Goal: Task Accomplishment & Management: Complete application form

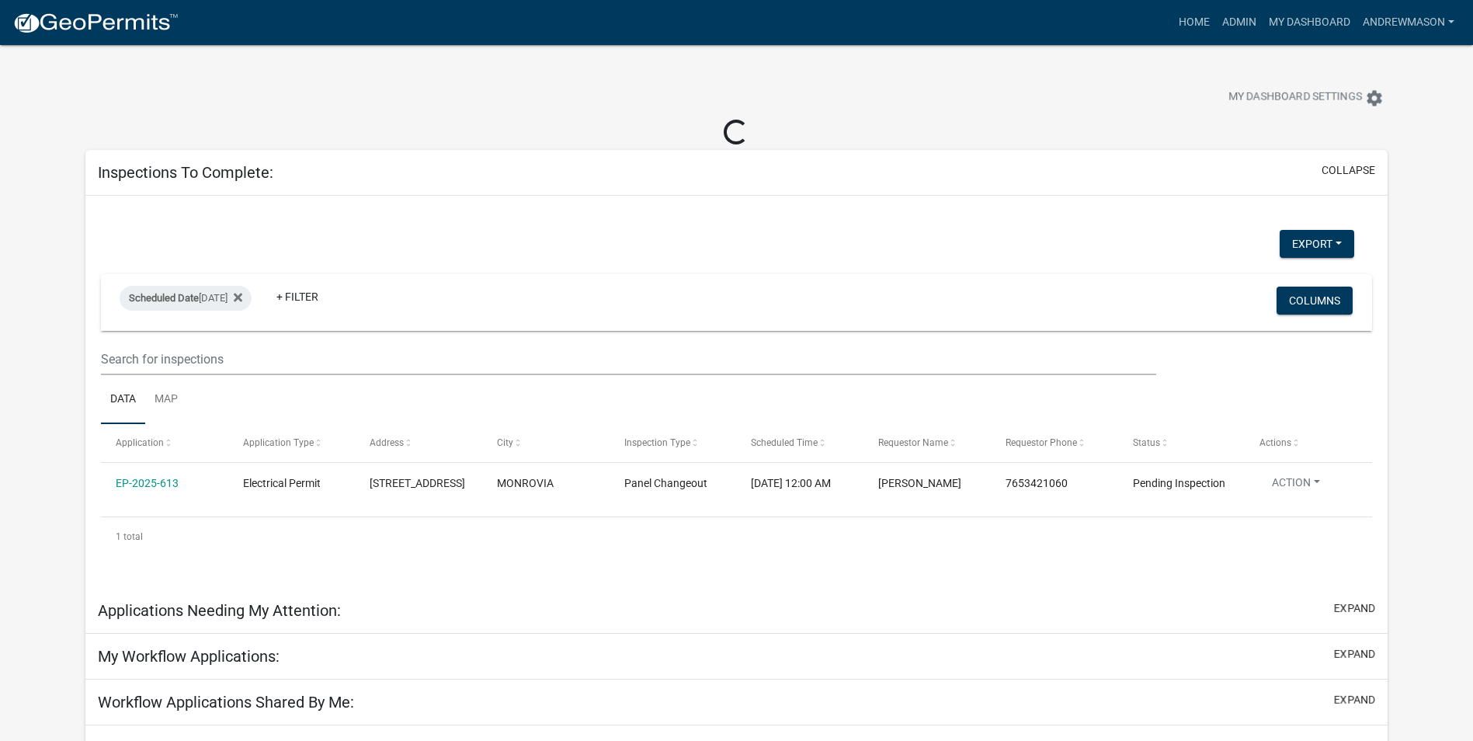
select select "3: 100"
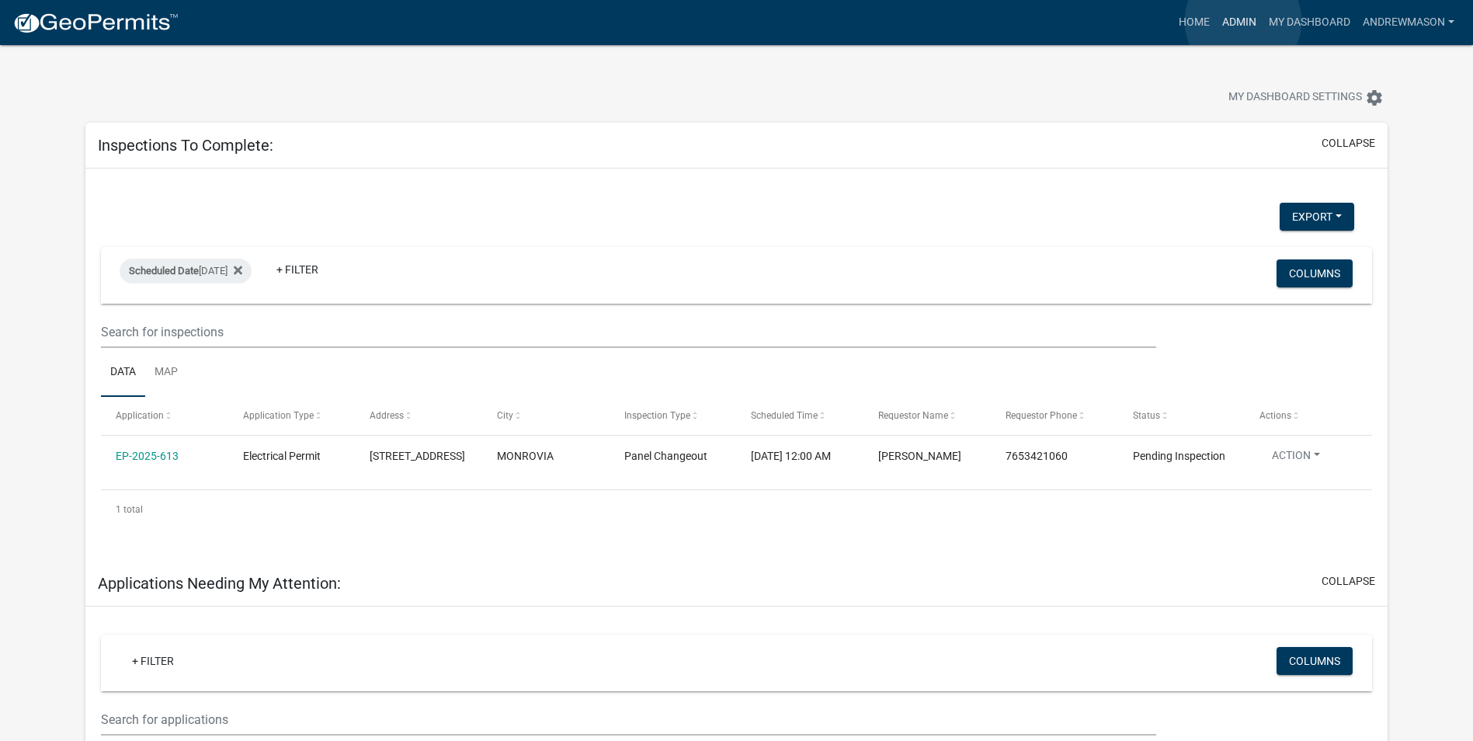
click at [1243, 21] on link "Admin" at bounding box center [1239, 22] width 47 height 29
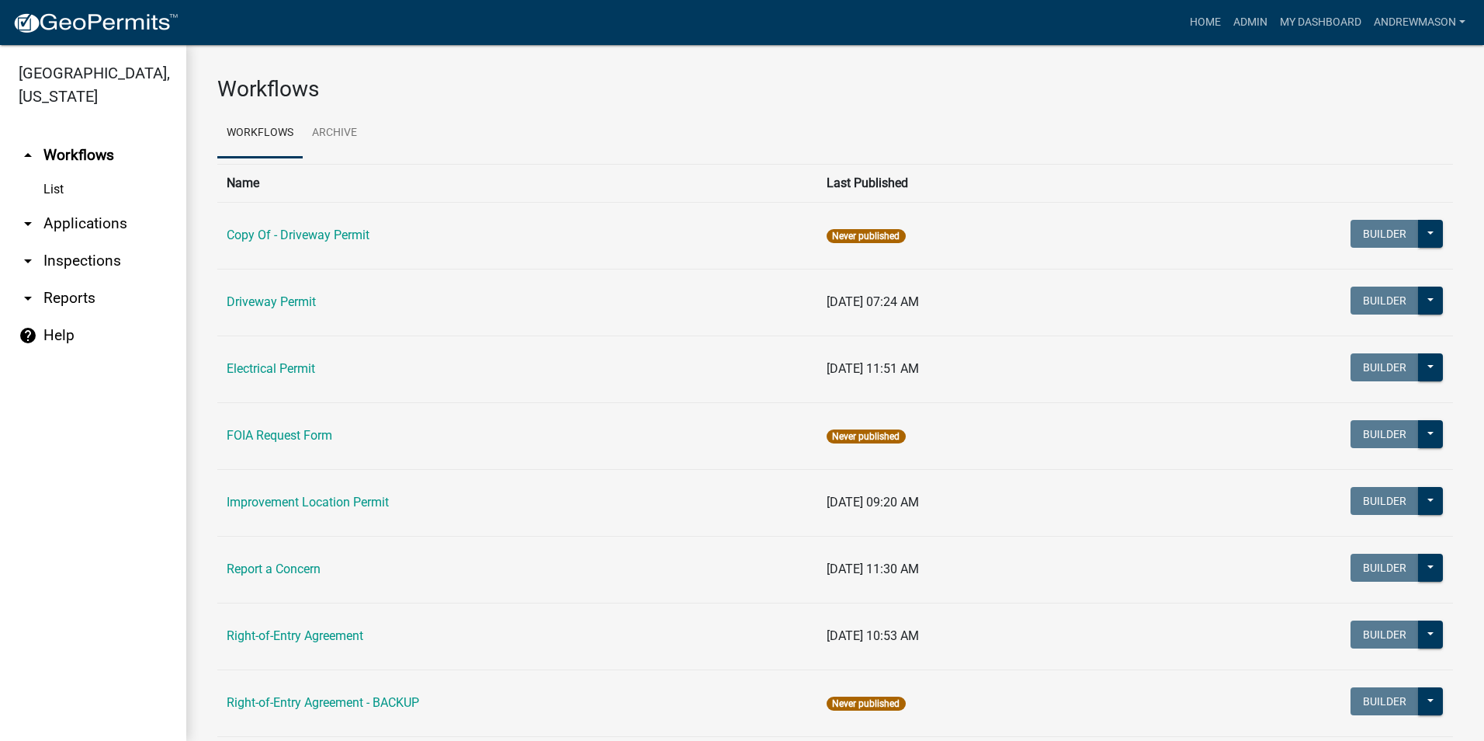
click at [99, 226] on link "arrow_drop_down Applications" at bounding box center [93, 223] width 186 height 37
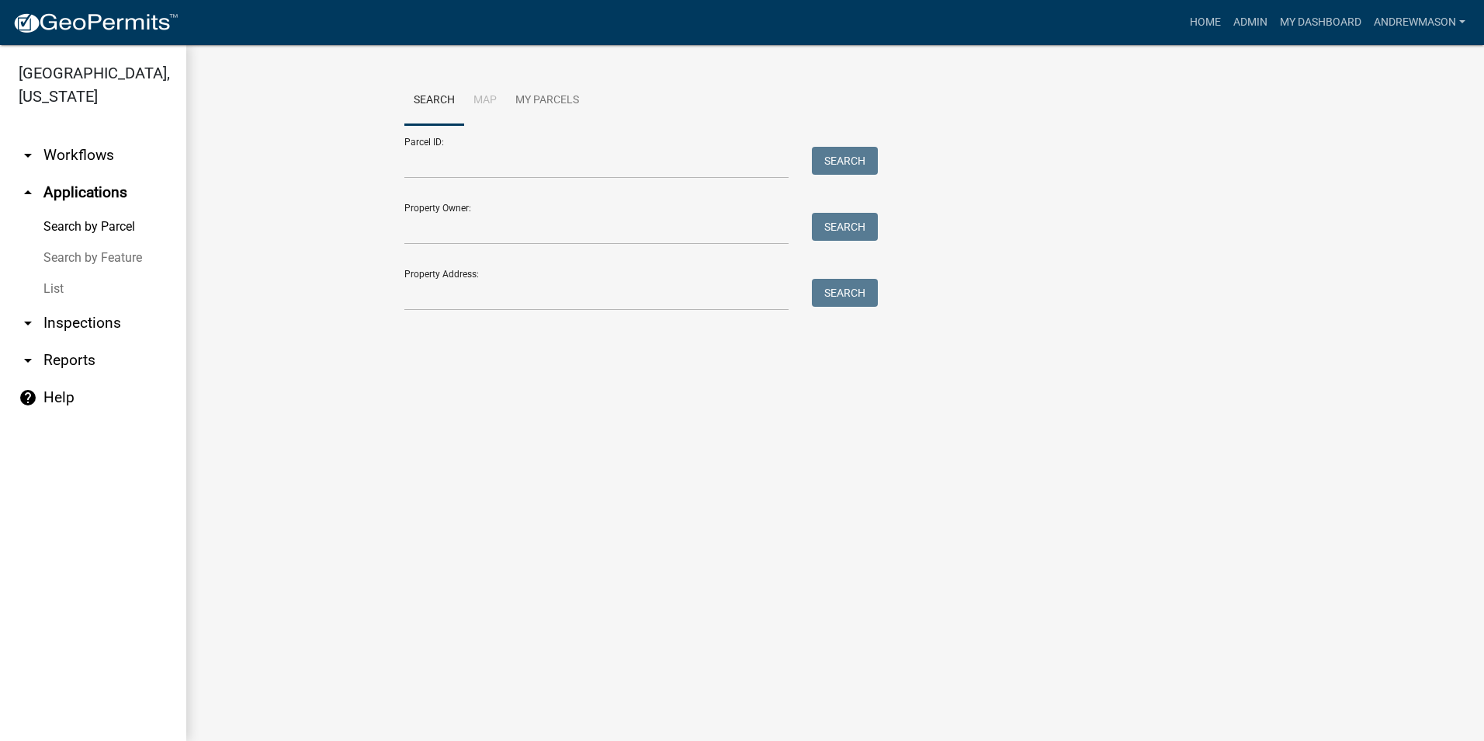
click at [67, 290] on link "List" at bounding box center [93, 288] width 186 height 31
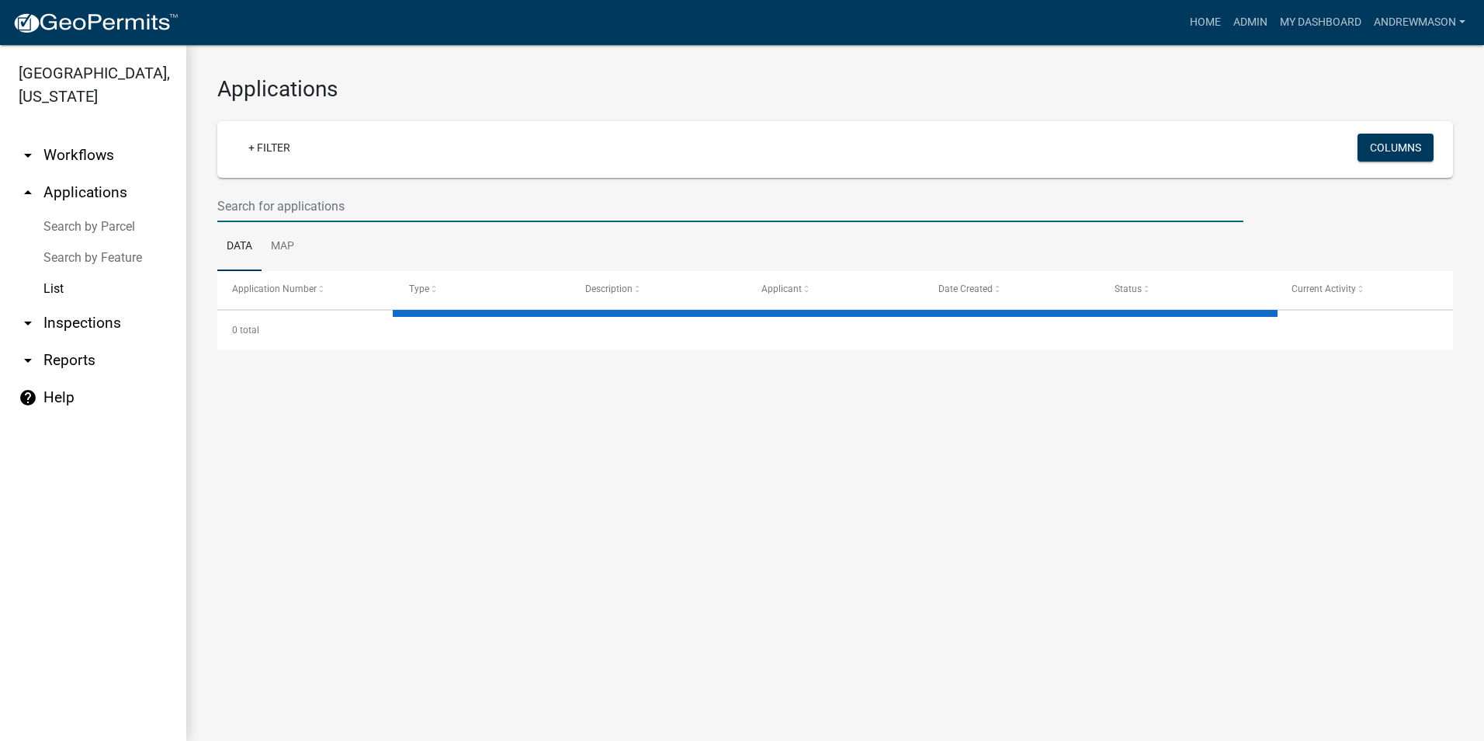
click at [295, 203] on input "text" at bounding box center [730, 206] width 1026 height 32
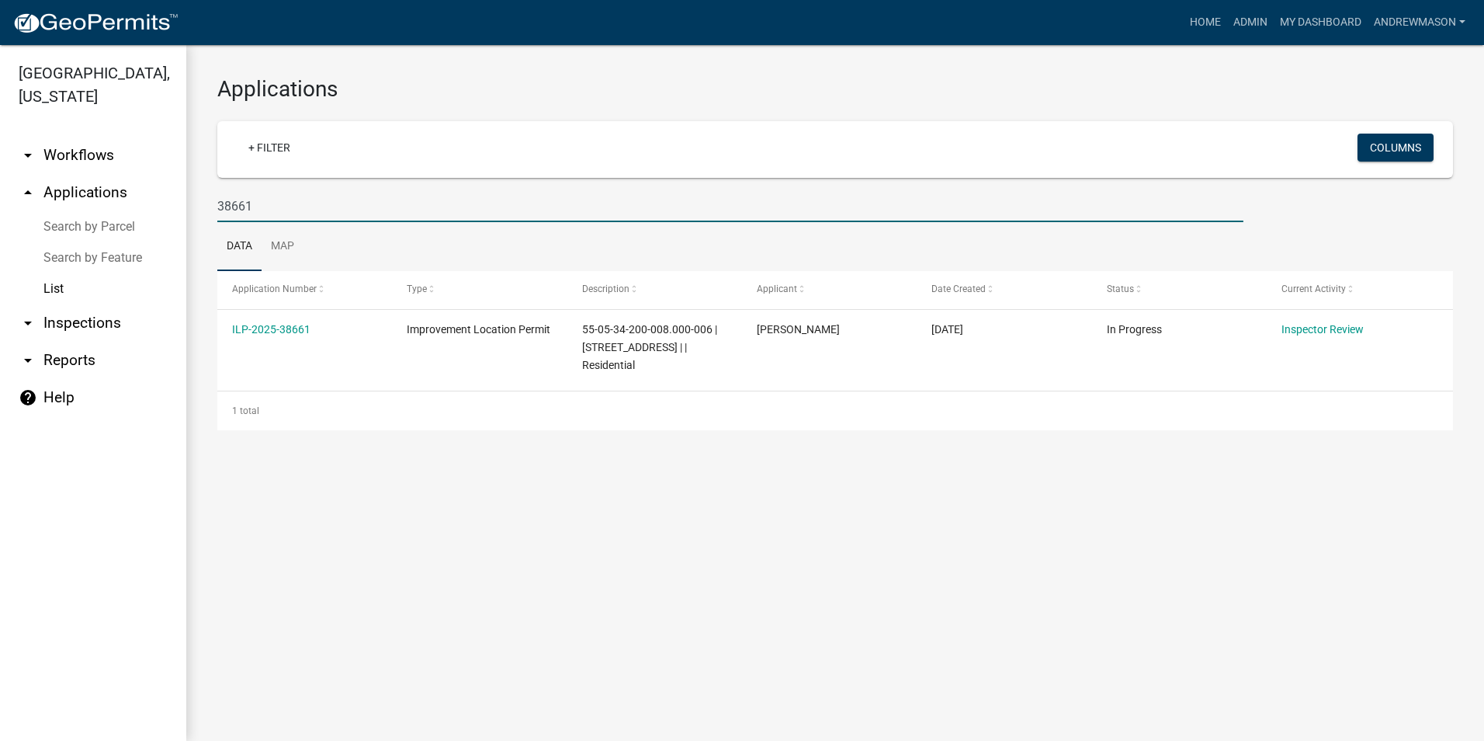
type input "38661"
click at [284, 331] on link "ILP-2025-38661" at bounding box center [271, 329] width 78 height 12
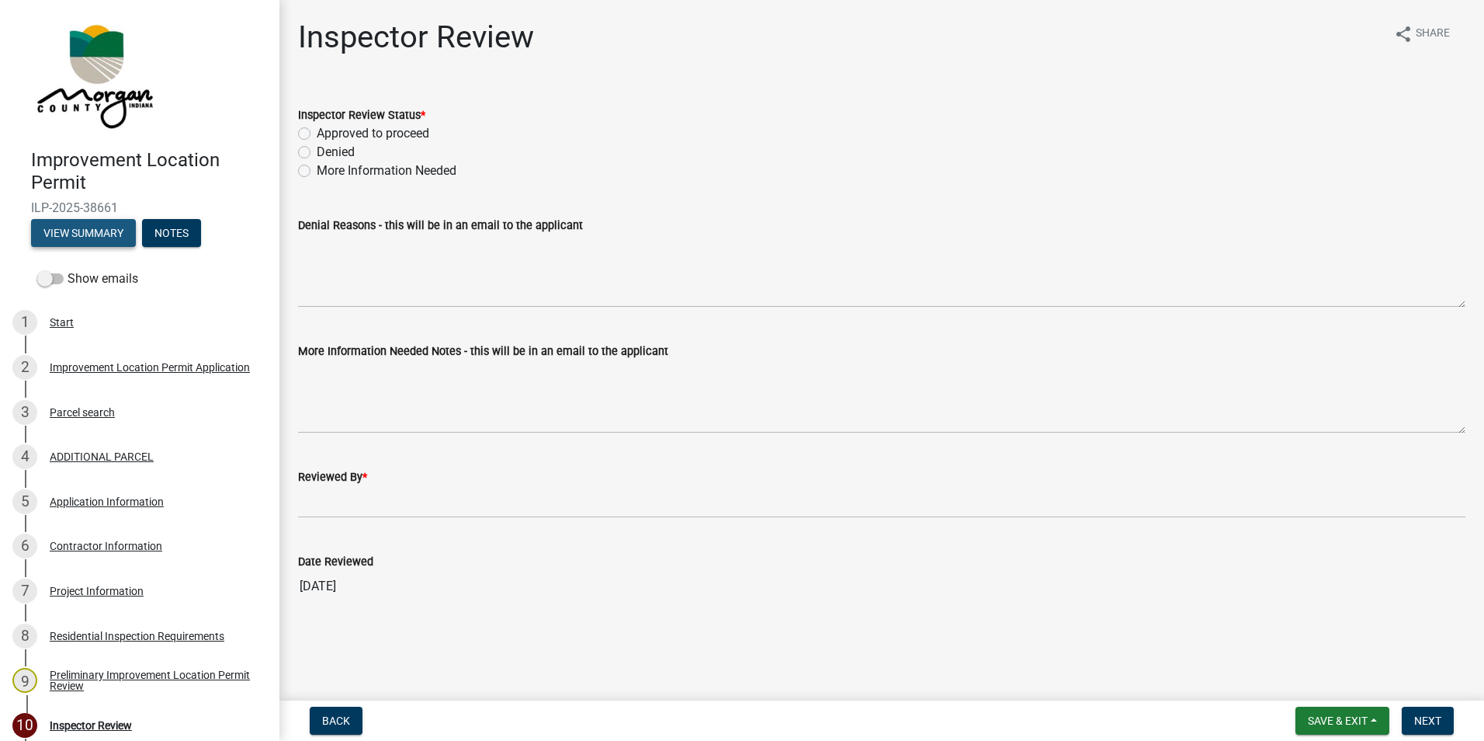
click at [134, 231] on button "View Summary" at bounding box center [83, 233] width 105 height 28
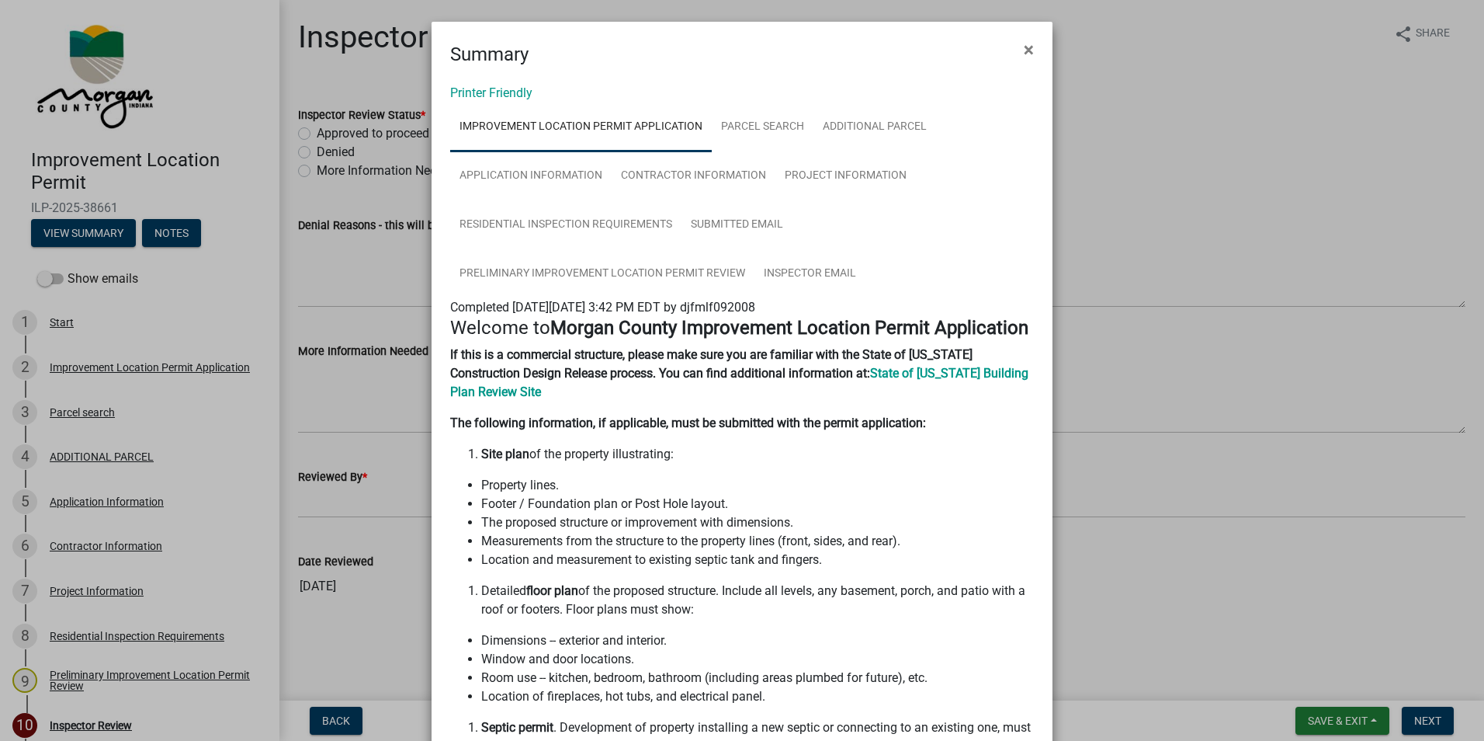
click at [1029, 49] on button "×" at bounding box center [1029, 49] width 35 height 43
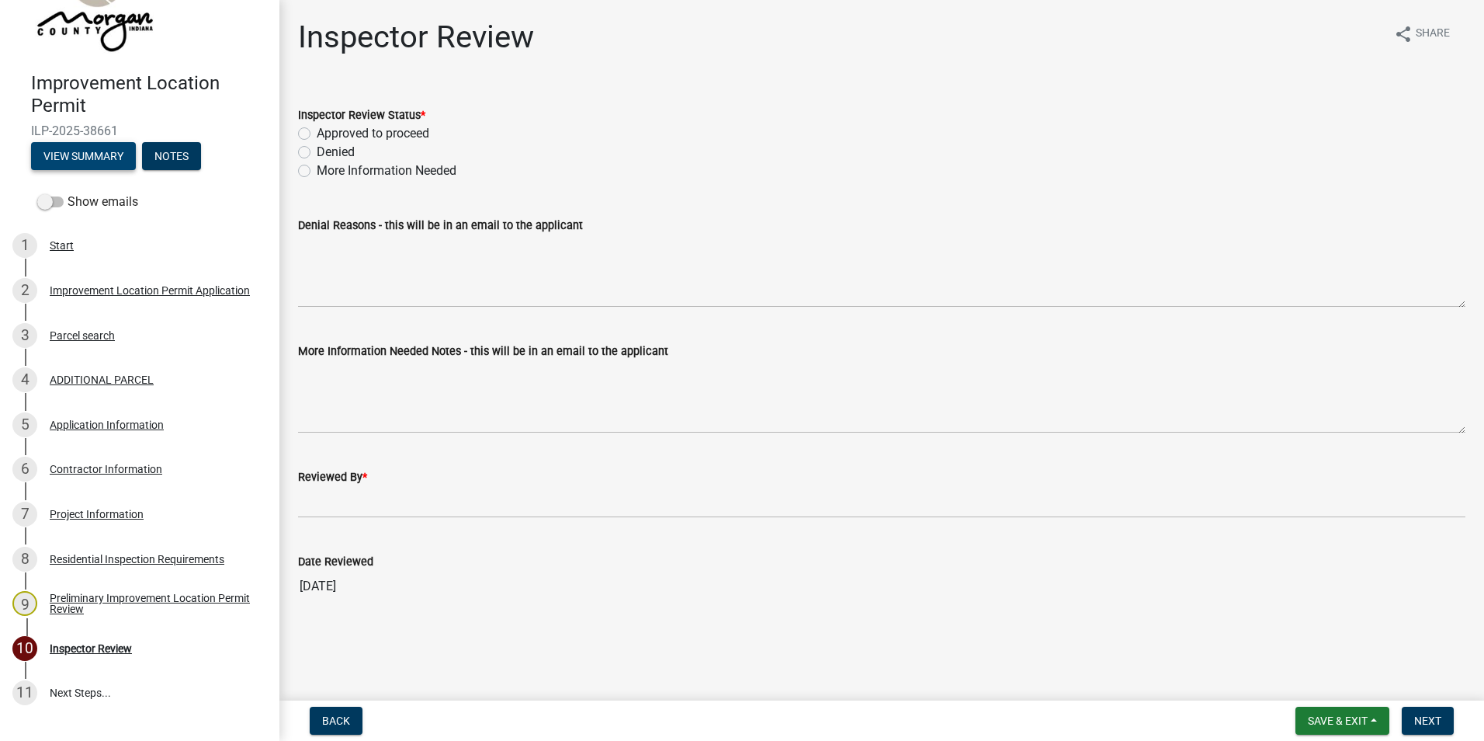
scroll to position [78, 0]
click at [137, 427] on div "Application Information" at bounding box center [107, 423] width 114 height 11
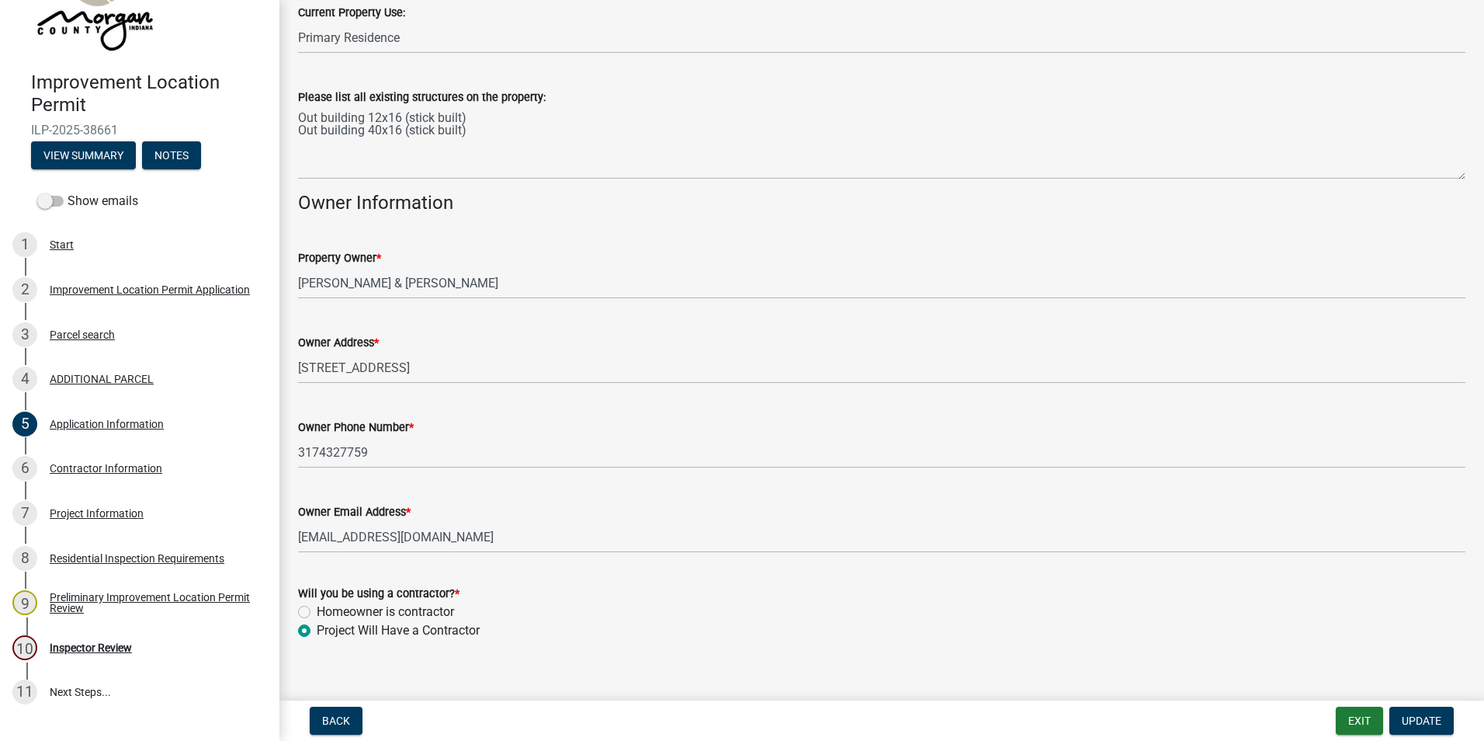
scroll to position [641, 0]
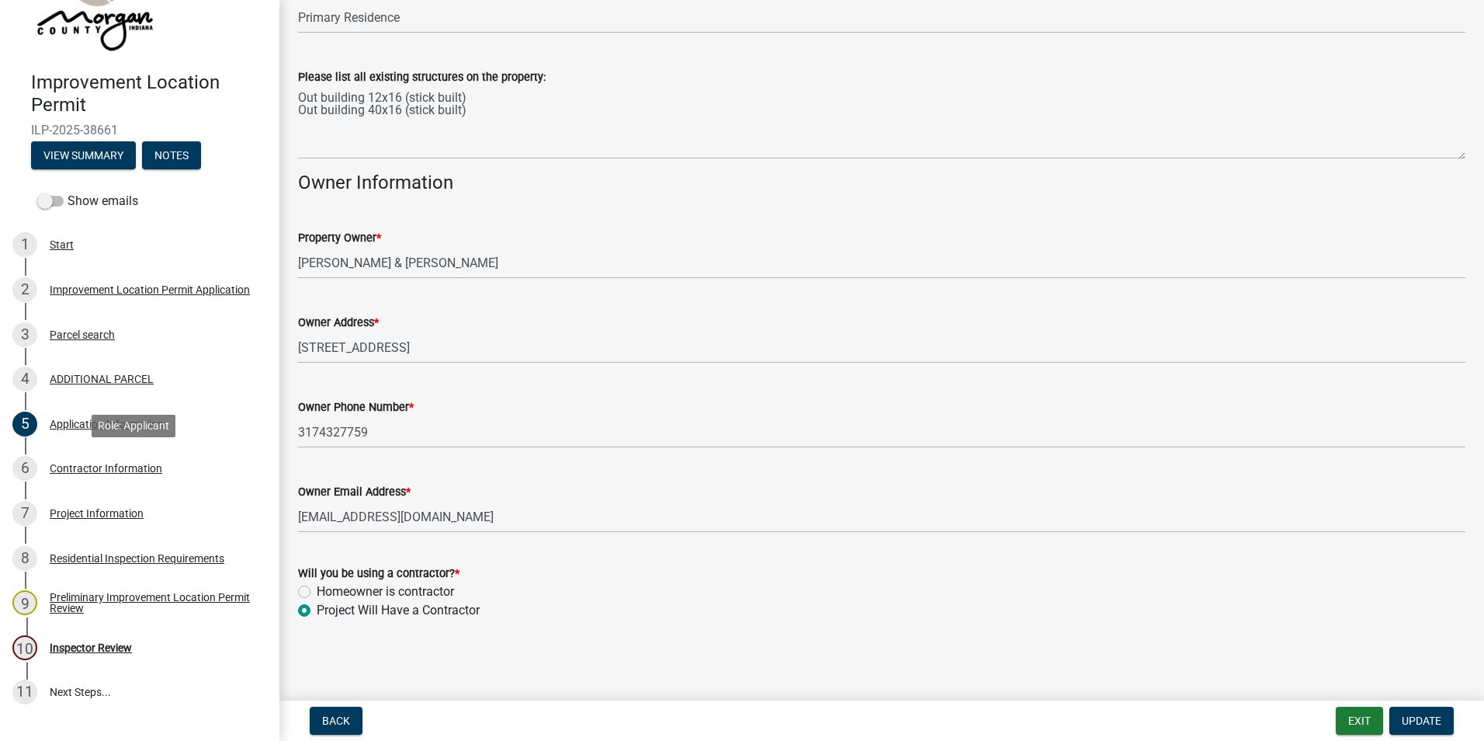
click at [69, 467] on div "Contractor Information" at bounding box center [106, 468] width 113 height 11
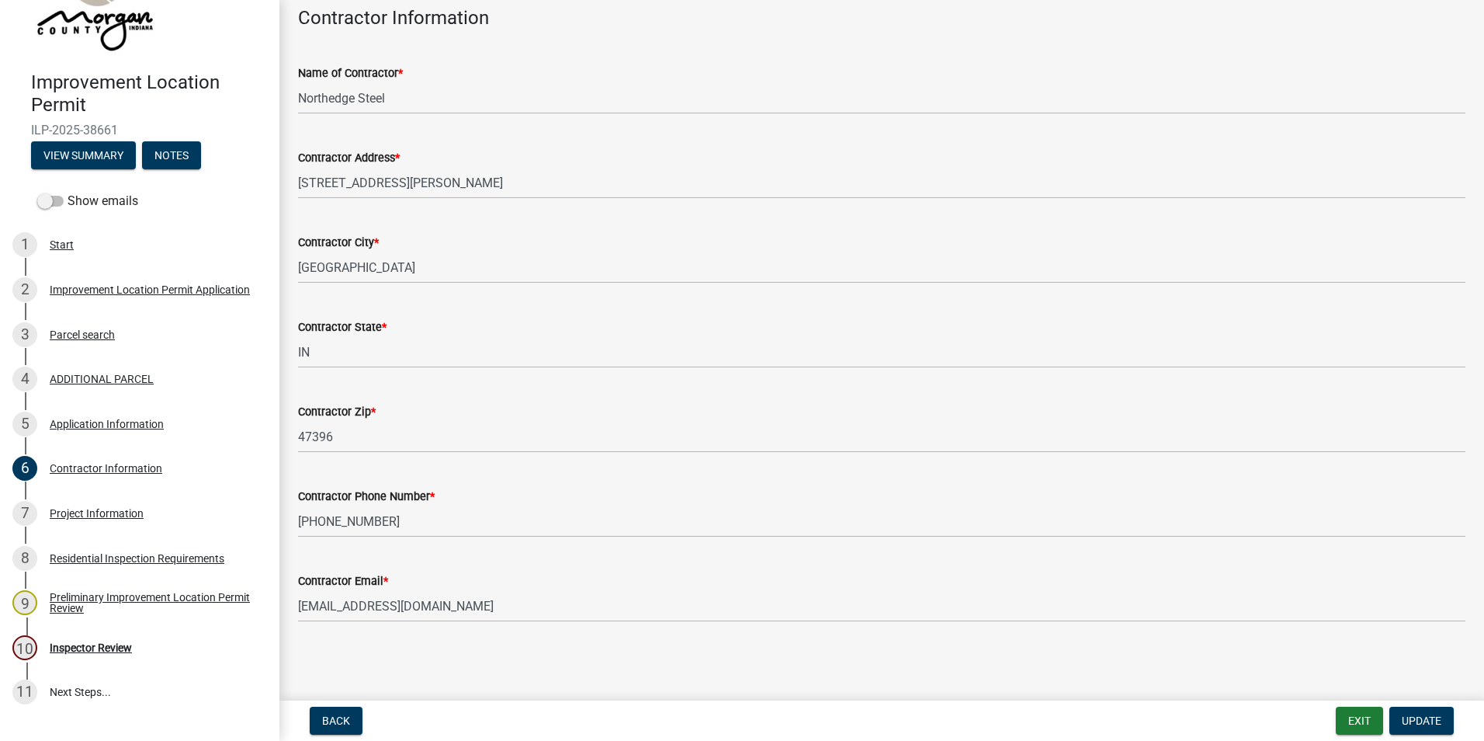
scroll to position [81, 0]
click at [101, 509] on div "Project Information" at bounding box center [97, 513] width 94 height 11
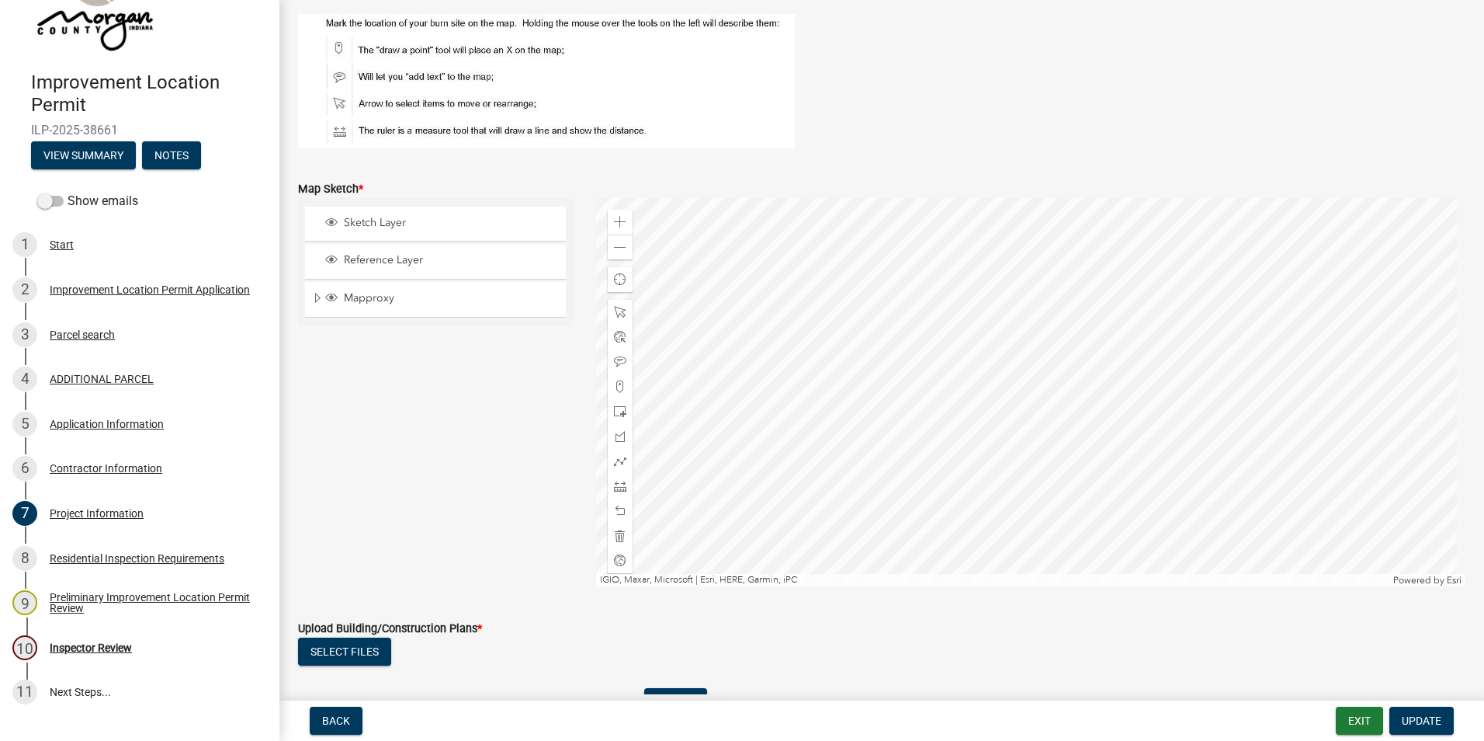
scroll to position [2717, 0]
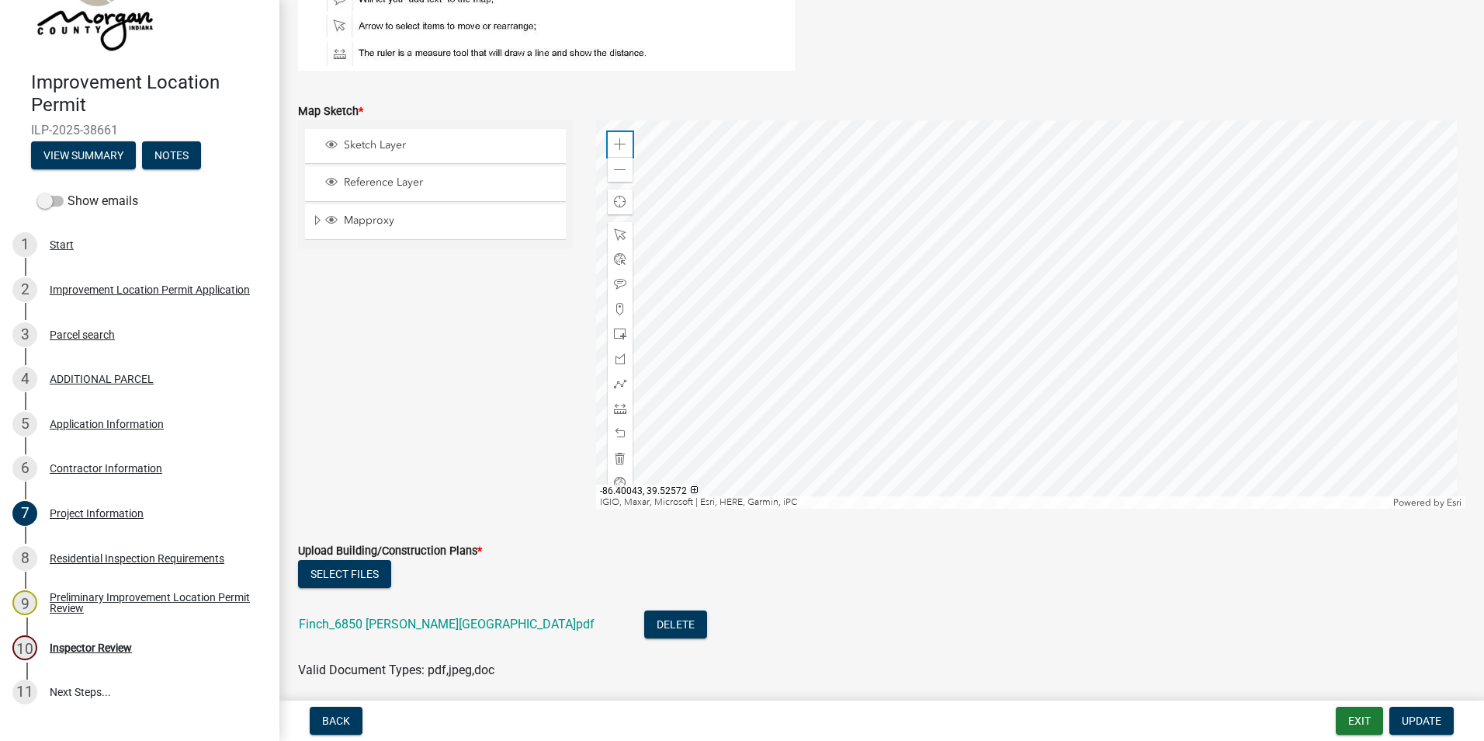
click at [621, 136] on div "Zoom in" at bounding box center [620, 144] width 25 height 25
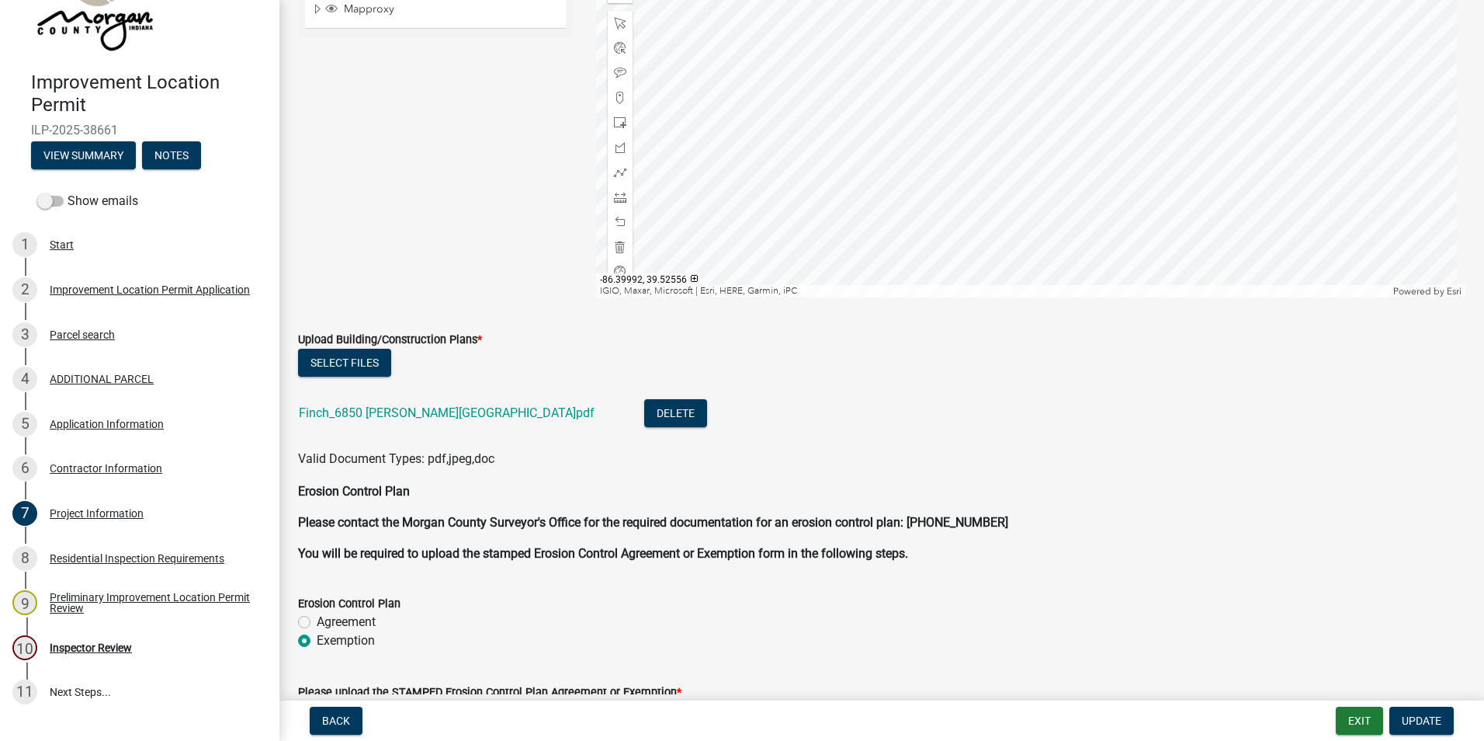
scroll to position [2950, 0]
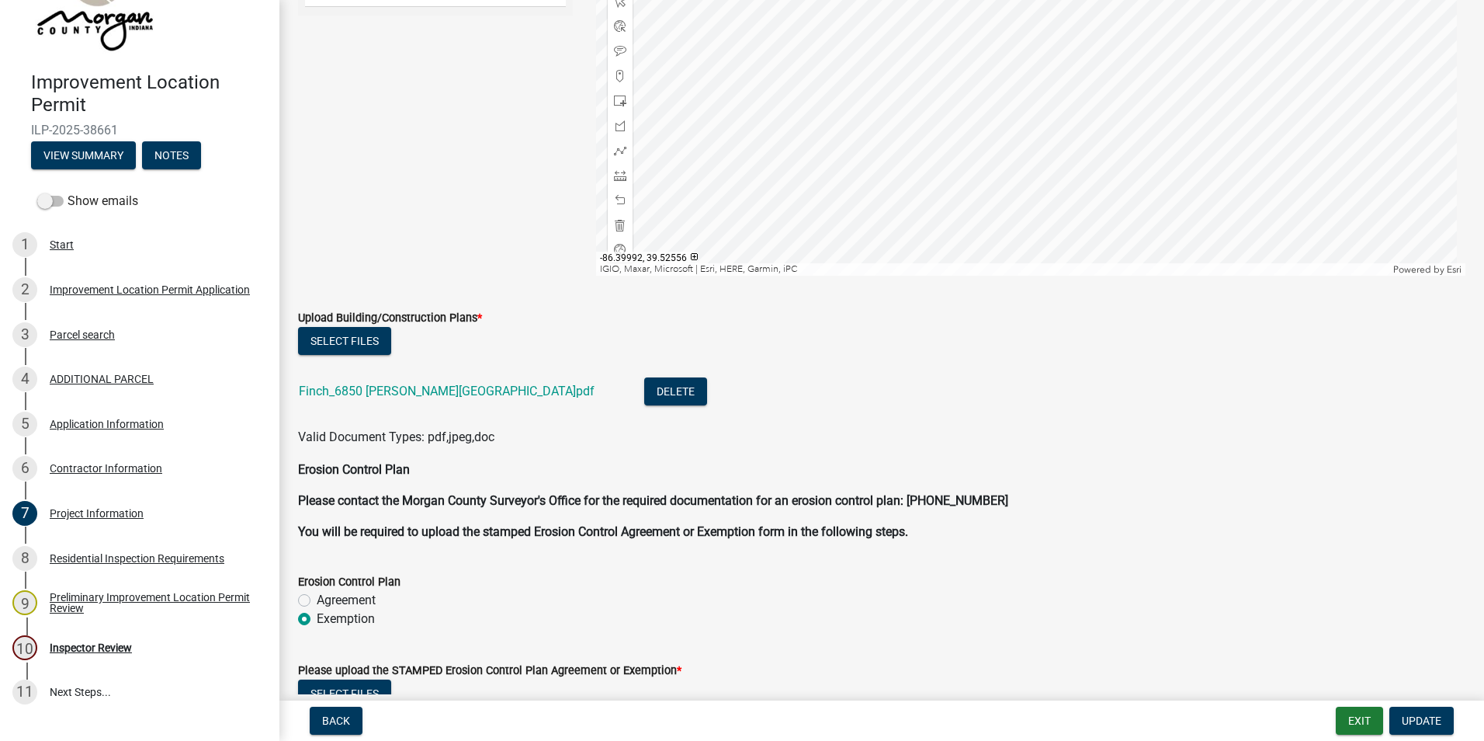
click at [404, 392] on link "Finch_6850 Herath Lane.pdf" at bounding box center [447, 390] width 296 height 15
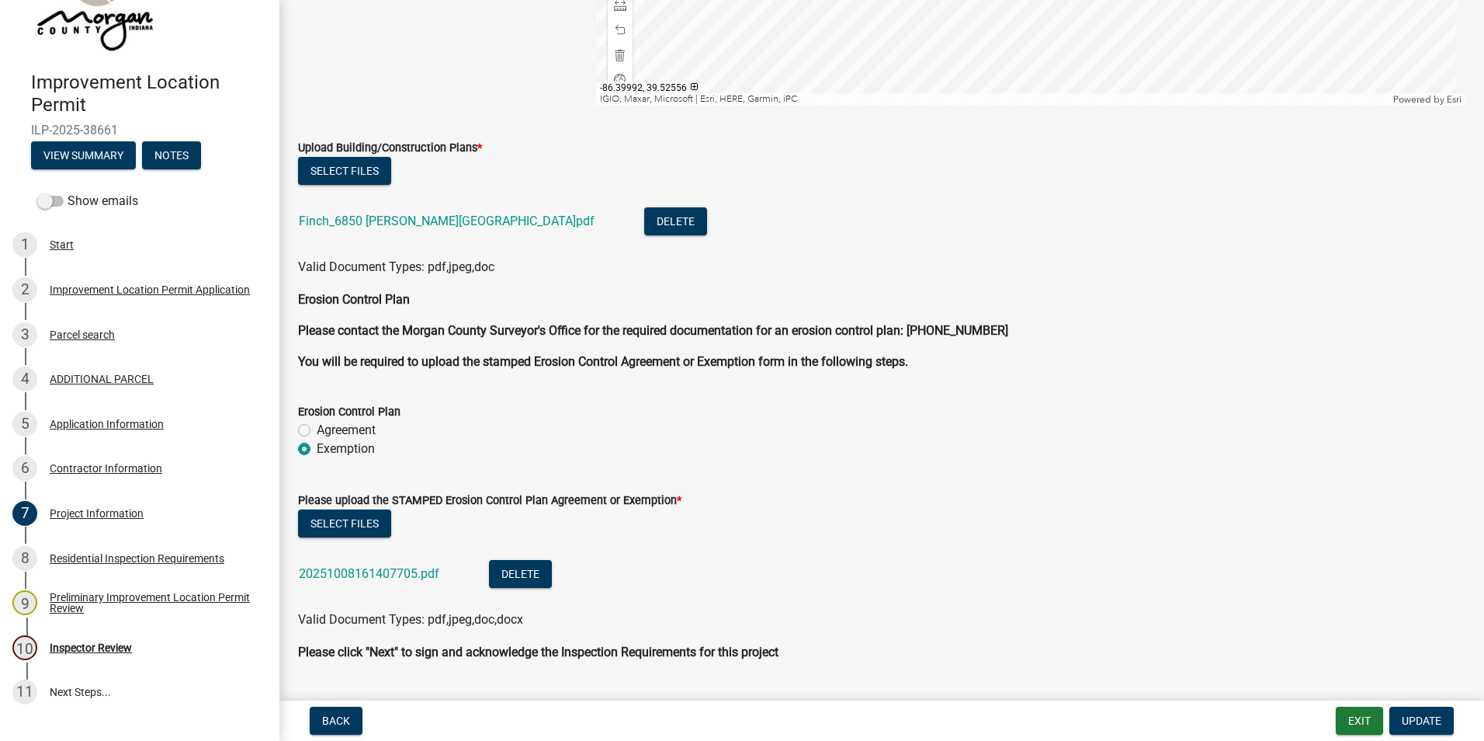
scroll to position [3160, 0]
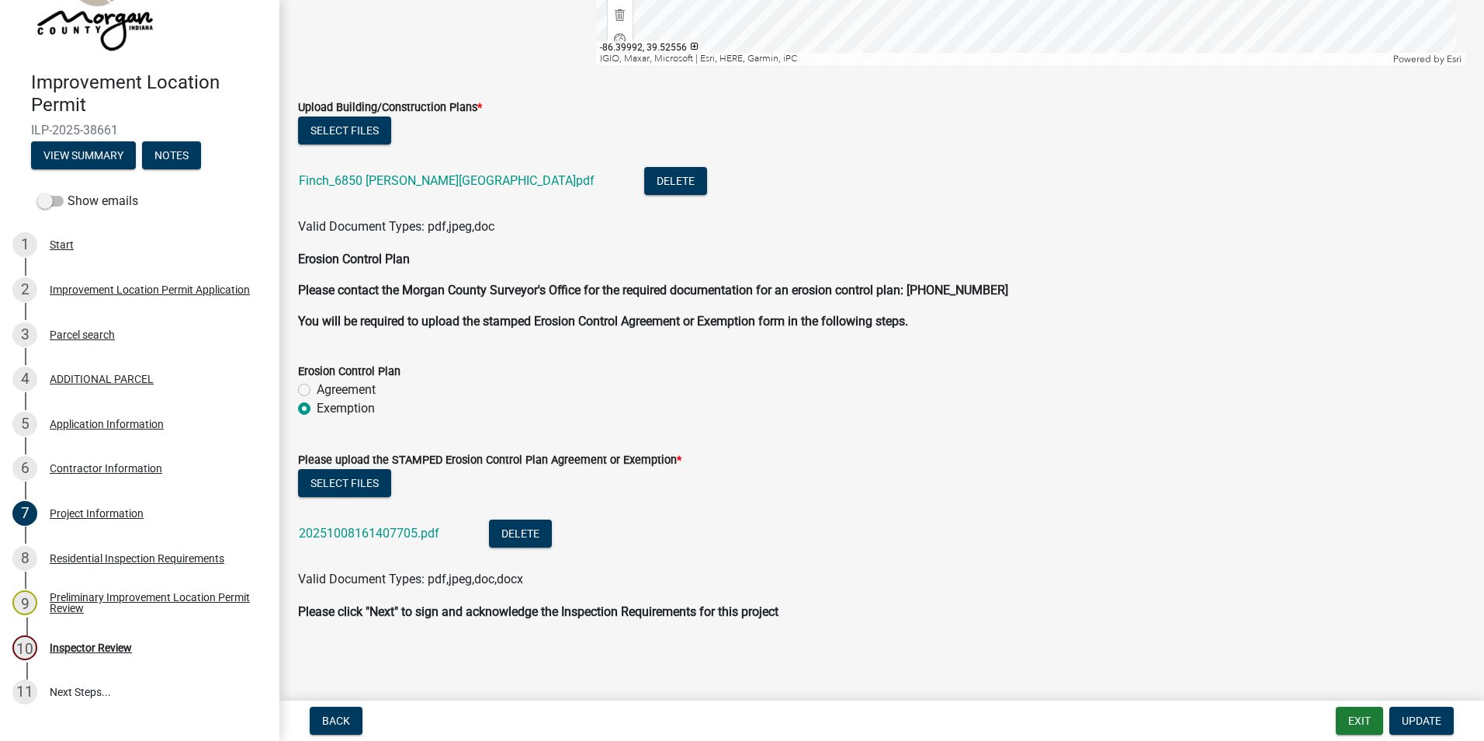
click at [421, 535] on link "20251008161407705.pdf" at bounding box center [369, 533] width 141 height 15
click at [83, 647] on div "Inspector Review" at bounding box center [91, 647] width 82 height 11
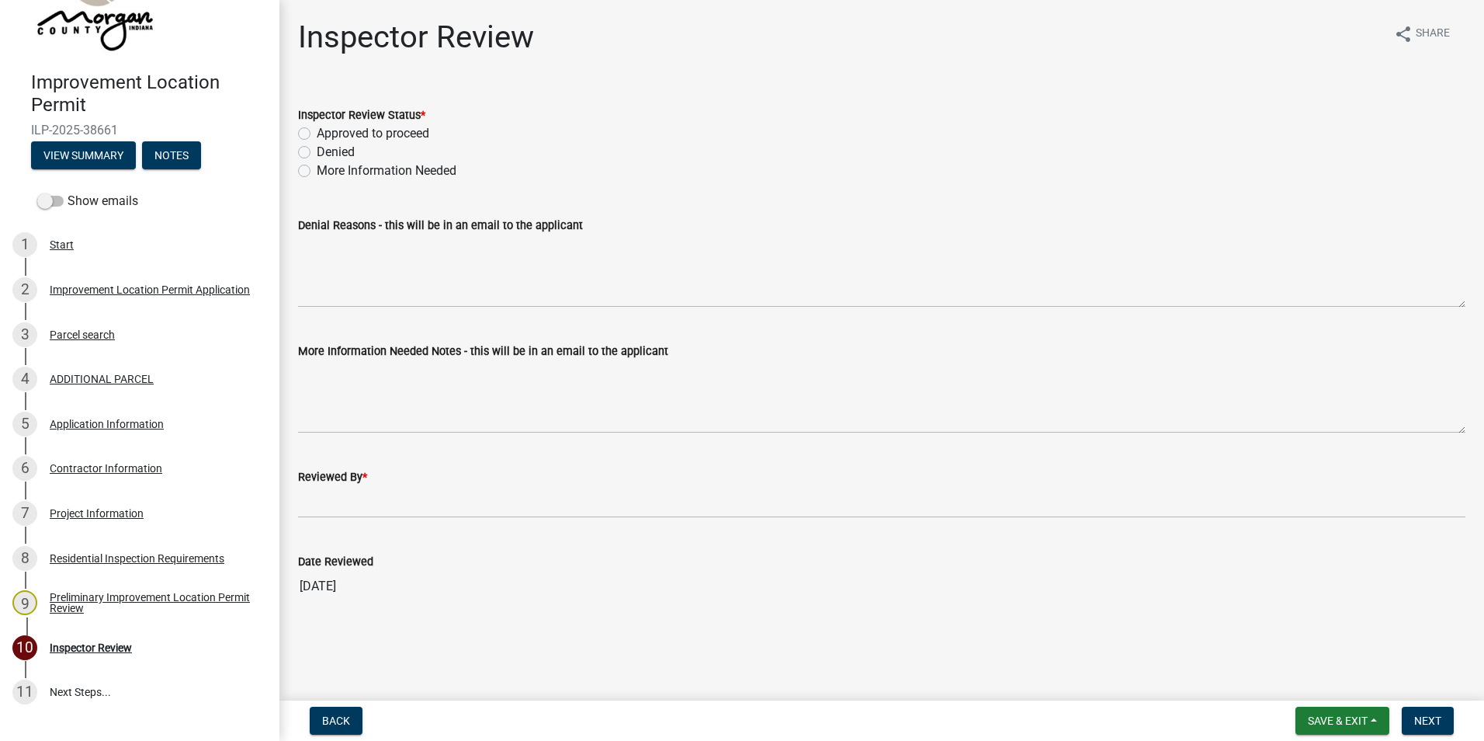
click at [317, 134] on label "Approved to proceed" at bounding box center [373, 133] width 113 height 19
click at [317, 134] on input "Approved to proceed" at bounding box center [322, 129] width 10 height 10
radio input "true"
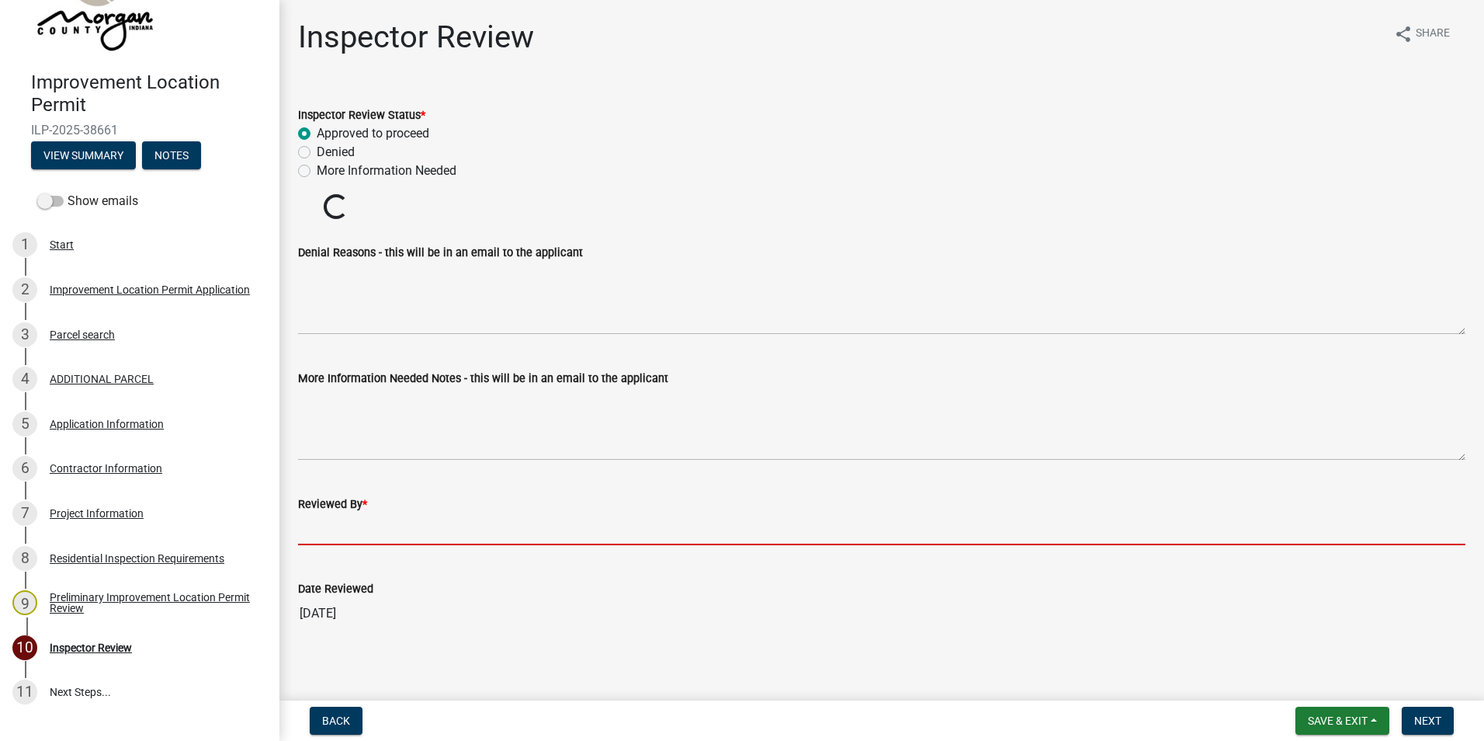
click at [371, 524] on input "Reviewed By *" at bounding box center [882, 529] width 1168 height 32
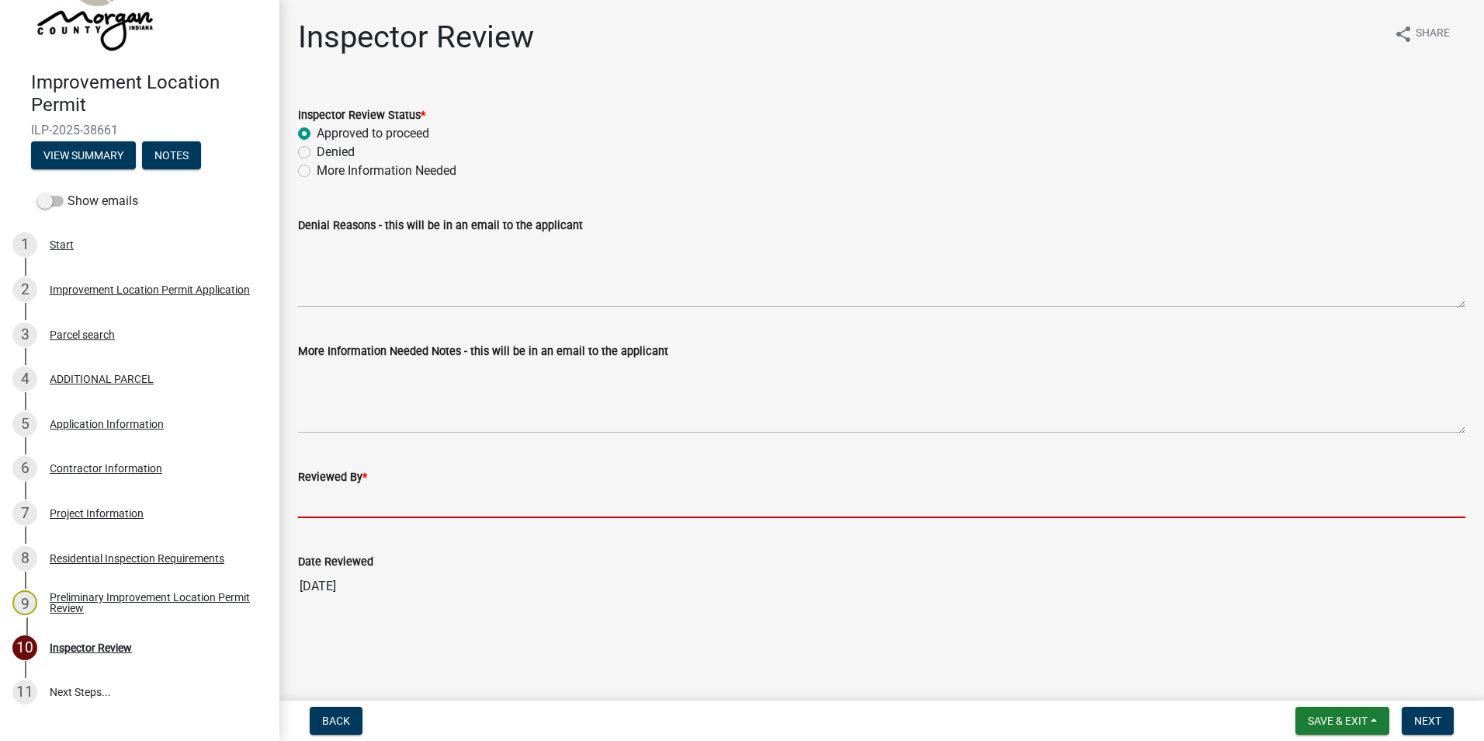
type input "AFM"
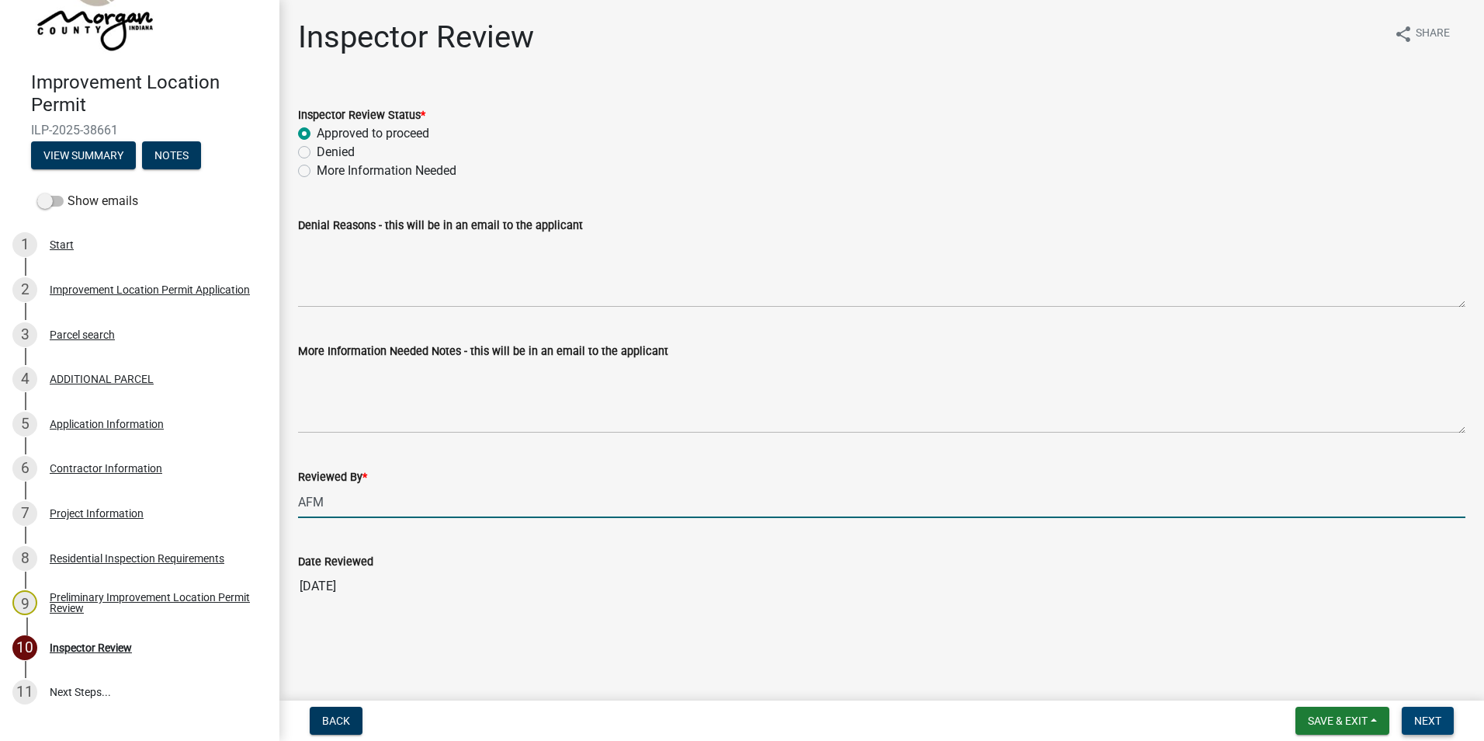
click at [1418, 715] on span "Next" at bounding box center [1427, 720] width 27 height 12
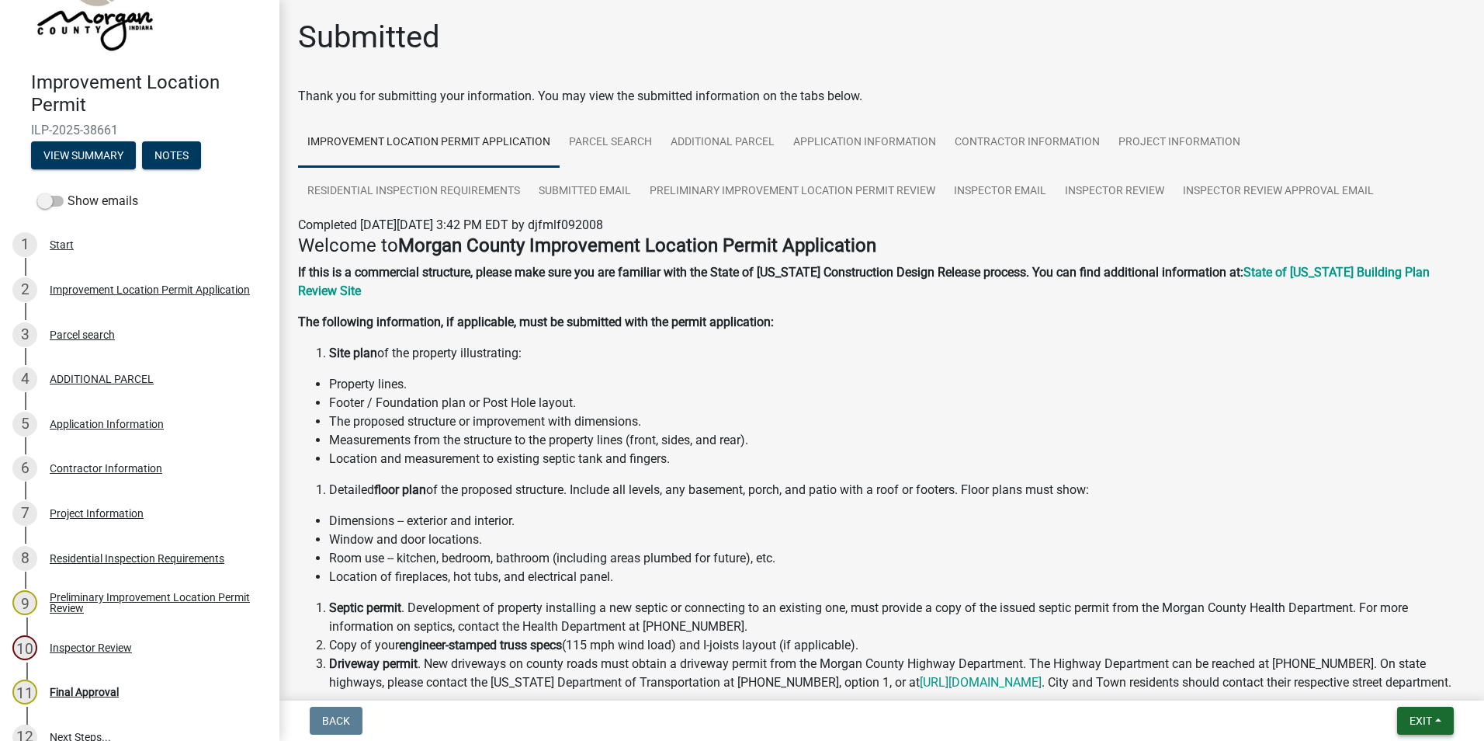
click at [1419, 714] on span "Exit" at bounding box center [1421, 720] width 23 height 12
click at [1414, 681] on button "Save & Exit" at bounding box center [1392, 679] width 124 height 37
